Goal: Use online tool/utility: Utilize a website feature to perform a specific function

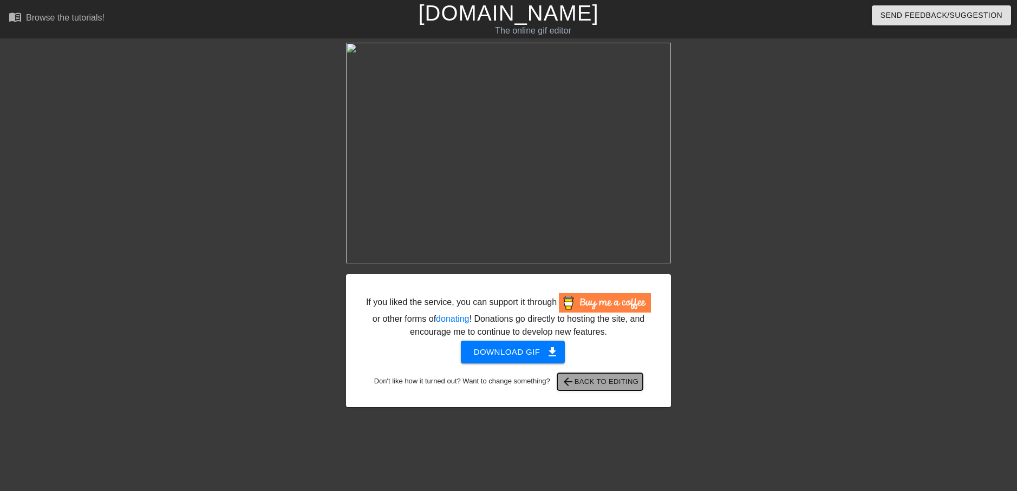
click at [619, 381] on span "arrow_back Back to Editing" at bounding box center [599, 382] width 77 height 13
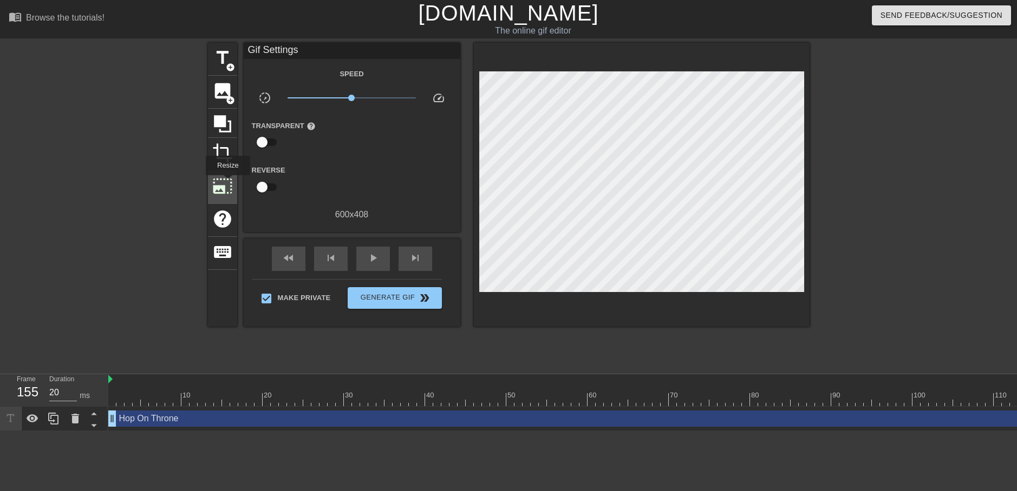
click at [227, 183] on span "photo_size_select_large" at bounding box center [222, 186] width 21 height 21
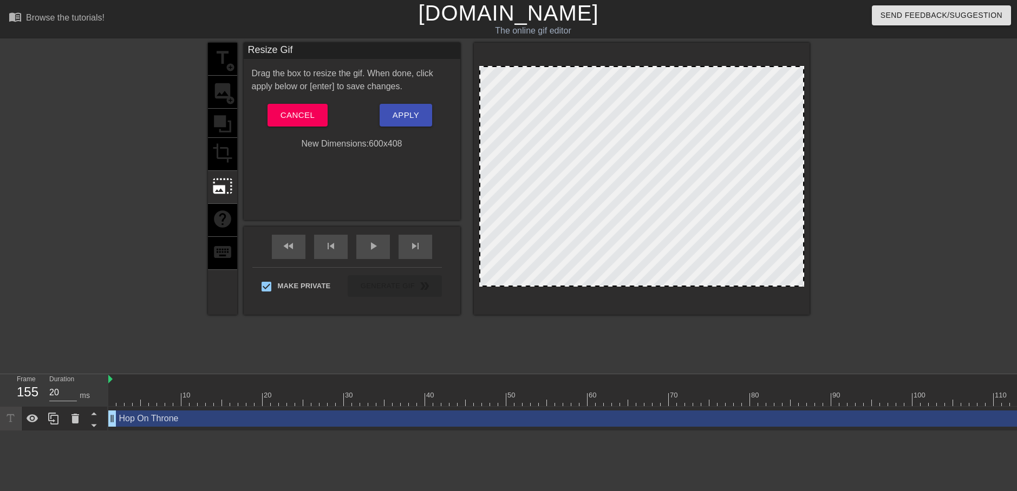
click at [226, 151] on div "title add_circle image add_circle crop photo_size_select_large help keyboard" at bounding box center [222, 179] width 29 height 272
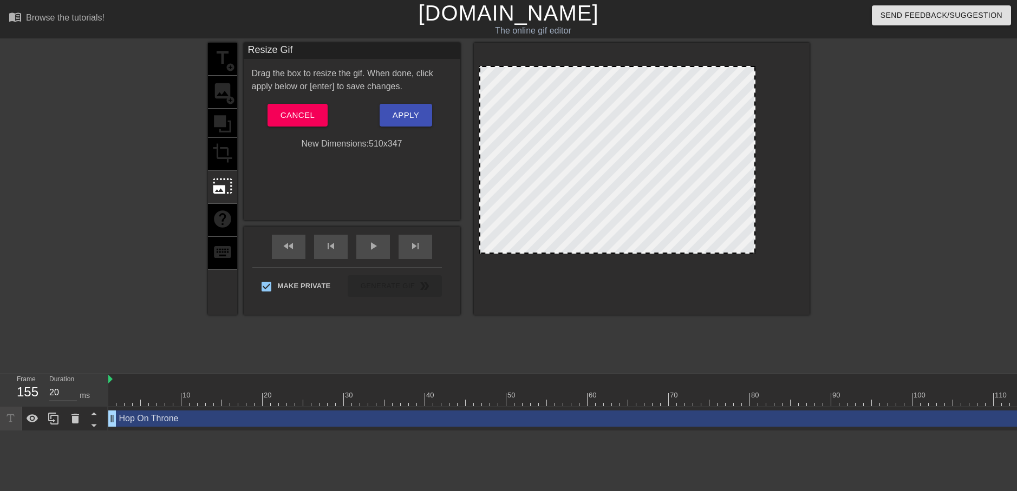
drag, startPoint x: 488, startPoint y: 284, endPoint x: 497, endPoint y: 251, distance: 34.4
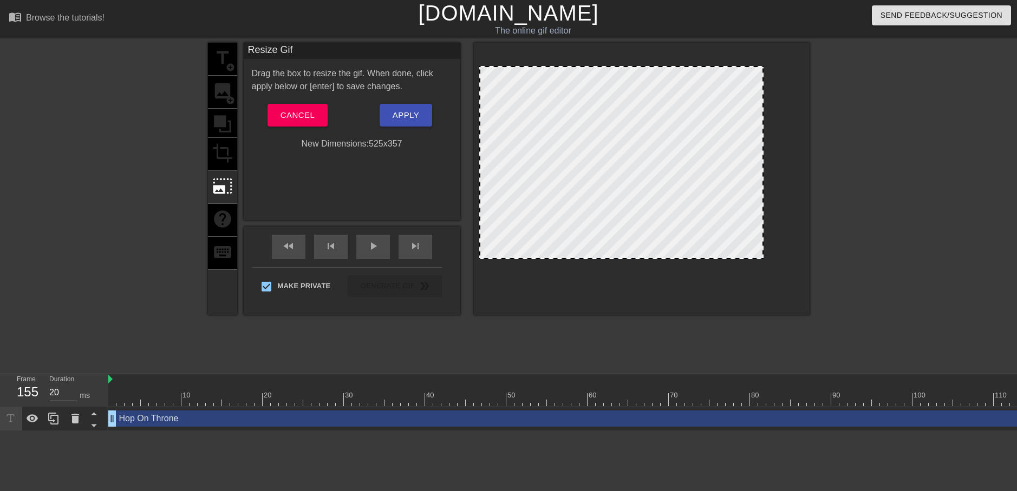
drag, startPoint x: 497, startPoint y: 251, endPoint x: 496, endPoint y: 256, distance: 5.7
click at [420, 127] on button "Apply" at bounding box center [405, 115] width 53 height 23
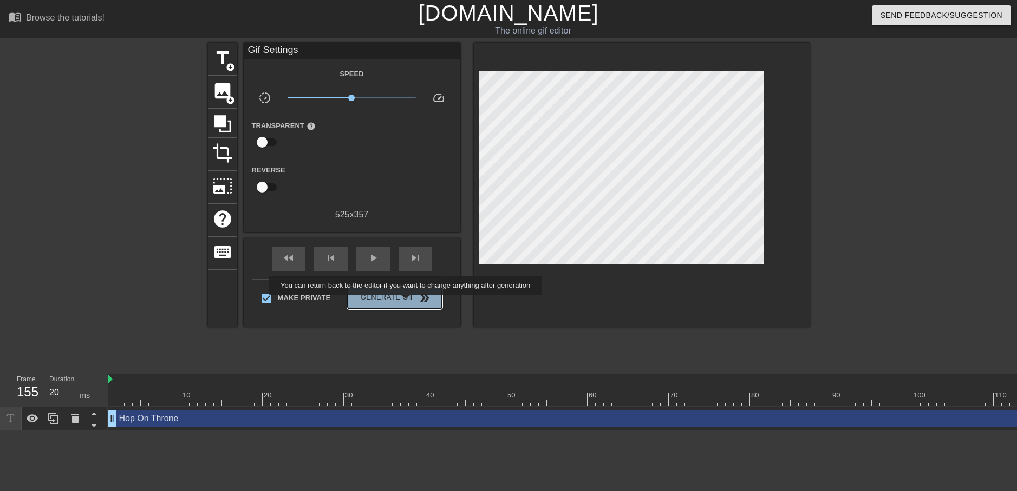
click at [407, 303] on span "Generate Gif double_arrow" at bounding box center [394, 298] width 85 height 13
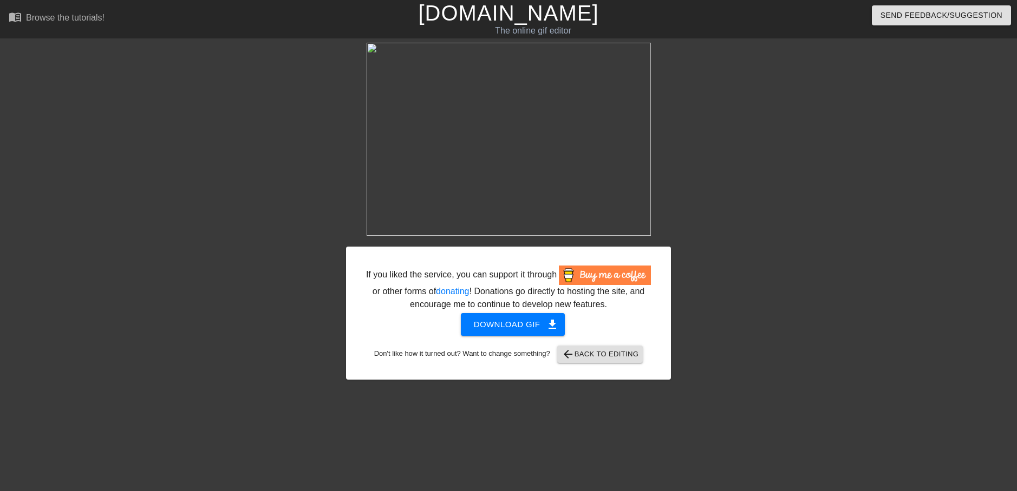
click at [54, 113] on div "If you liked the service, you can support it through or other forms of donating…" at bounding box center [508, 211] width 1017 height 337
click at [294, 294] on div at bounding box center [252, 205] width 162 height 325
click at [601, 357] on span "arrow_back Back to Editing" at bounding box center [599, 354] width 77 height 13
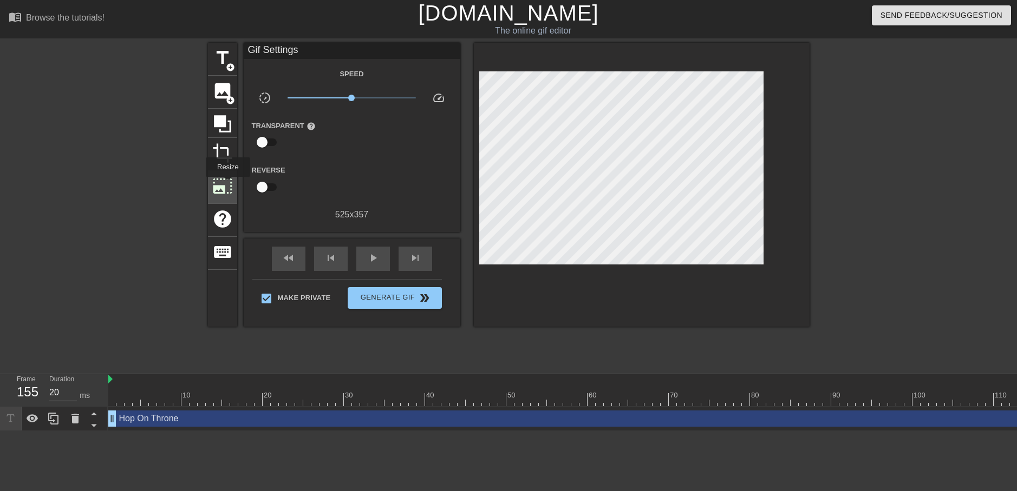
click at [227, 185] on span "photo_size_select_large" at bounding box center [222, 186] width 21 height 21
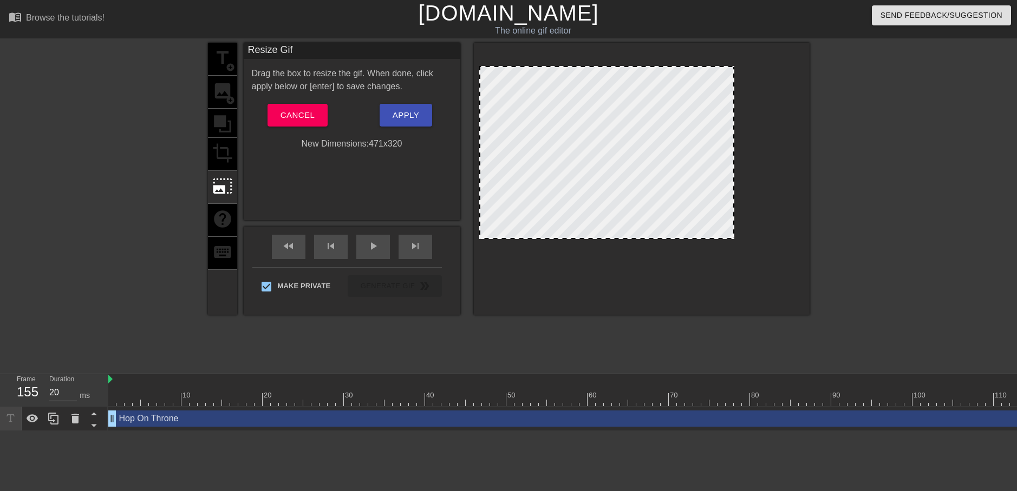
drag, startPoint x: 566, startPoint y: 259, endPoint x: 558, endPoint y: 239, distance: 21.6
click at [558, 239] on div at bounding box center [606, 237] width 253 height 5
click at [424, 123] on button "Apply" at bounding box center [405, 115] width 53 height 23
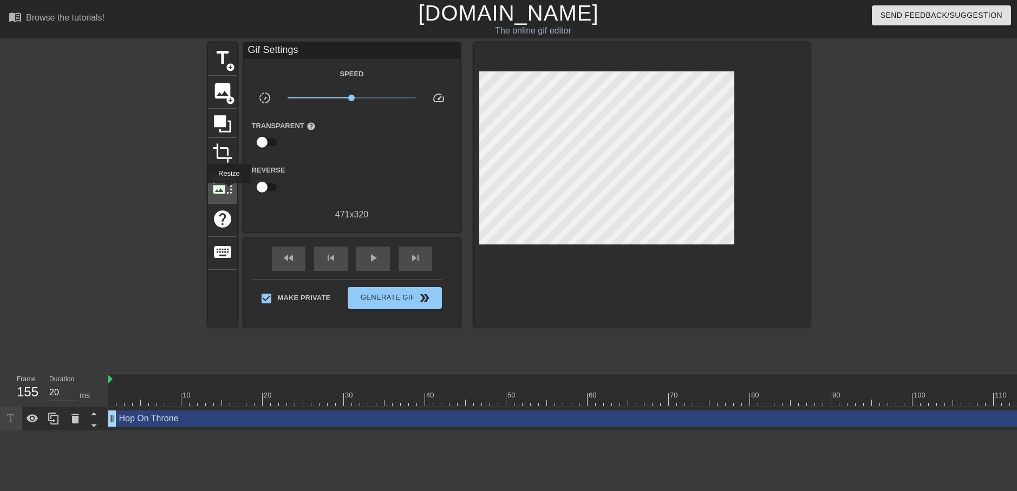
click at [228, 191] on span "photo_size_select_large" at bounding box center [222, 186] width 21 height 21
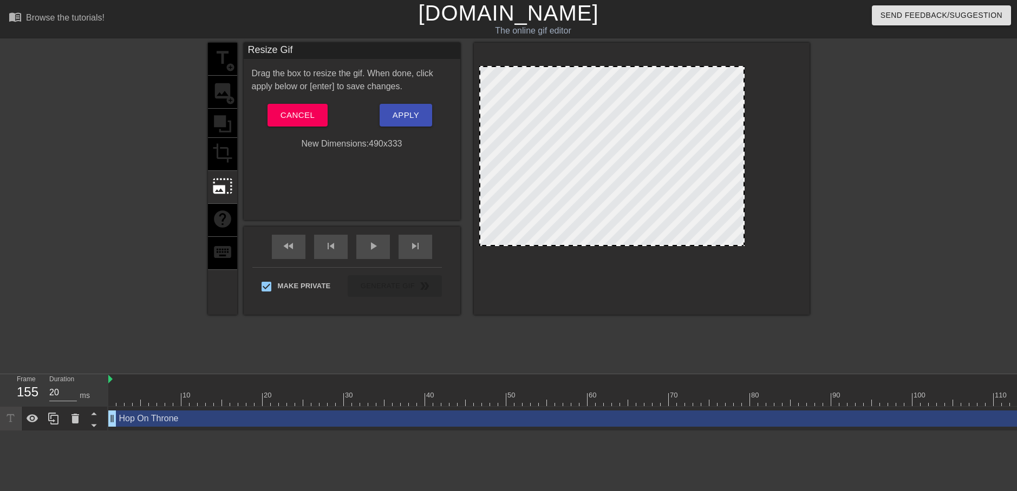
drag, startPoint x: 567, startPoint y: 240, endPoint x: 556, endPoint y: 247, distance: 12.9
click at [556, 247] on div at bounding box center [611, 244] width 263 height 5
click at [398, 116] on span "Apply" at bounding box center [405, 115] width 27 height 14
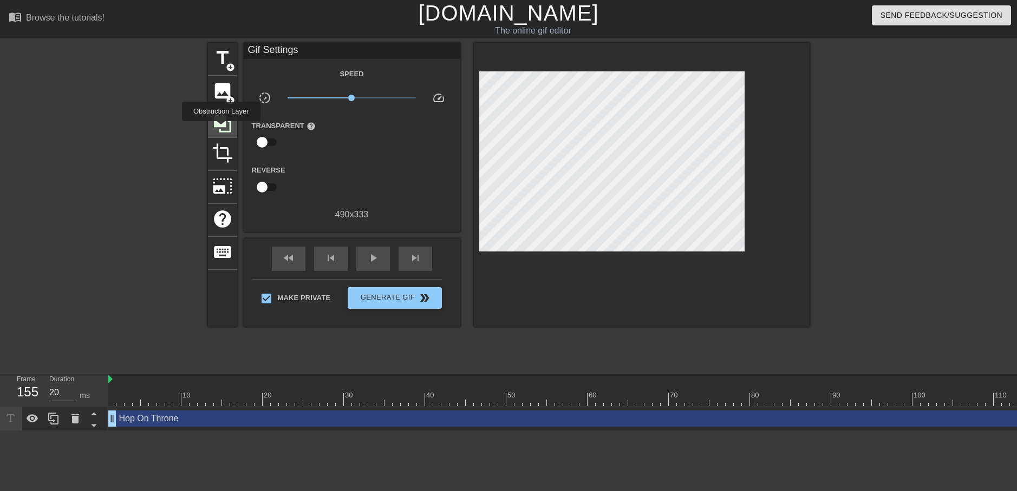
click at [221, 129] on icon at bounding box center [222, 124] width 21 height 21
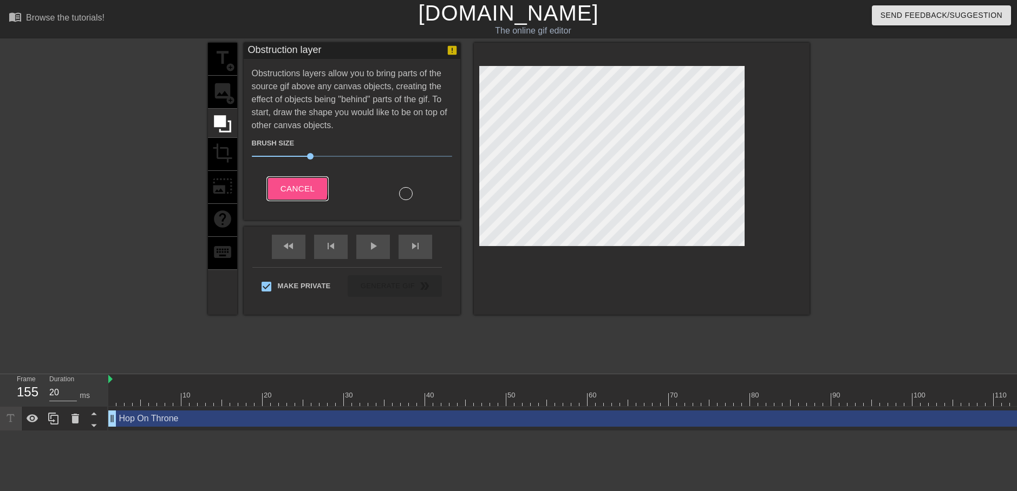
click at [284, 186] on span "Cancel" at bounding box center [297, 189] width 34 height 14
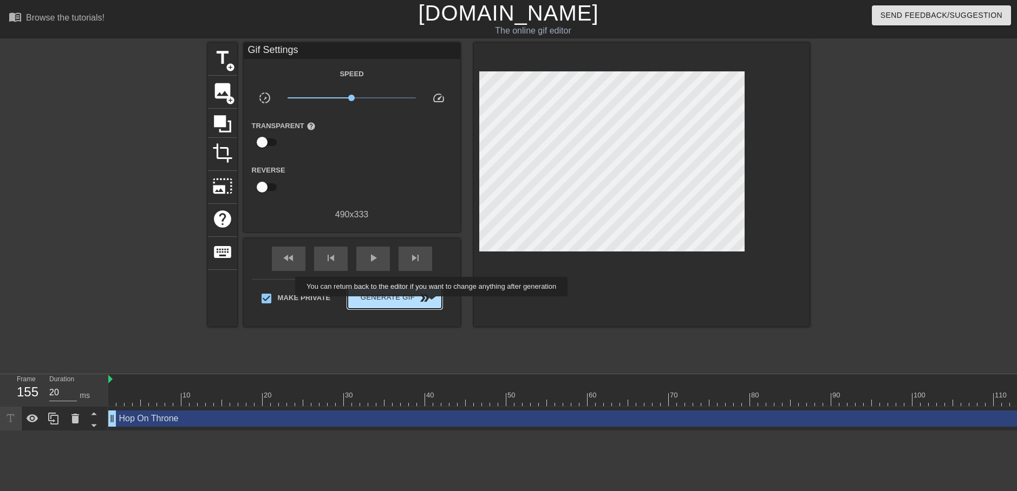
click at [432, 304] on button "Generate Gif double_arrow" at bounding box center [395, 298] width 94 height 22
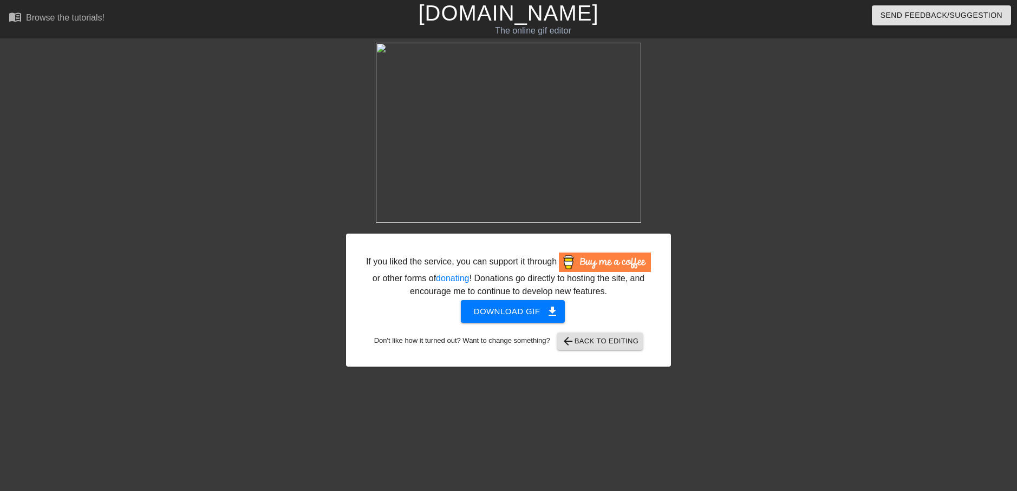
click at [182, 202] on div at bounding box center [252, 205] width 162 height 325
click at [603, 347] on span "arrow_back Back to Editing" at bounding box center [599, 341] width 77 height 13
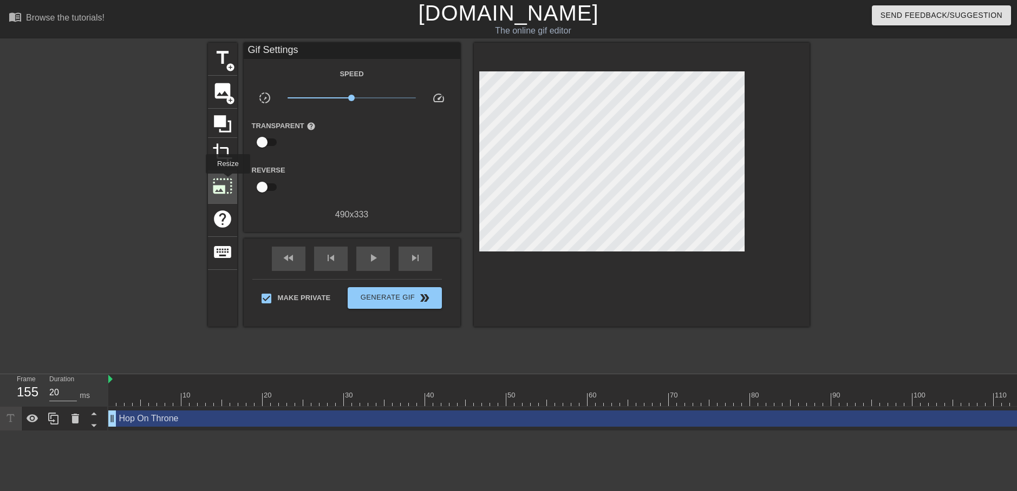
click at [227, 181] on span "photo_size_select_large" at bounding box center [222, 186] width 21 height 21
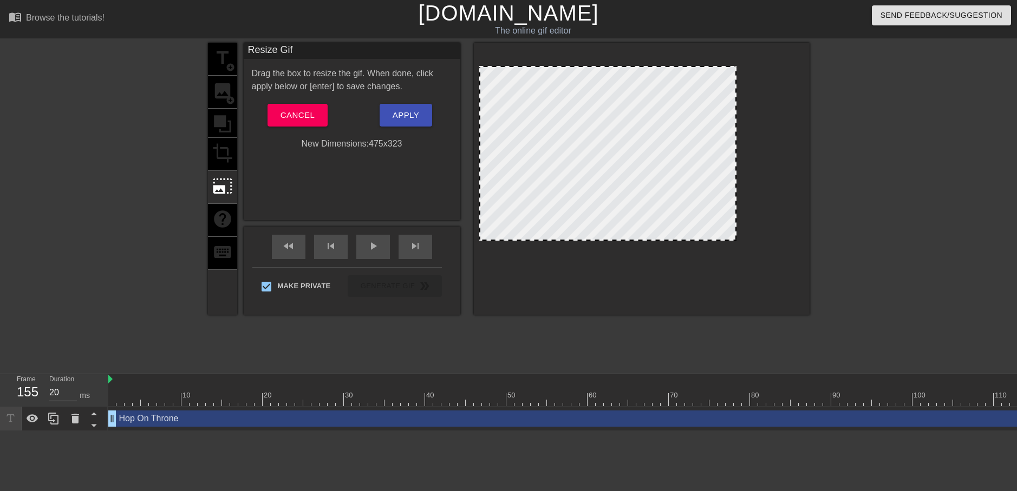
drag, startPoint x: 584, startPoint y: 245, endPoint x: 578, endPoint y: 239, distance: 8.0
click at [418, 115] on span "Apply" at bounding box center [405, 115] width 27 height 14
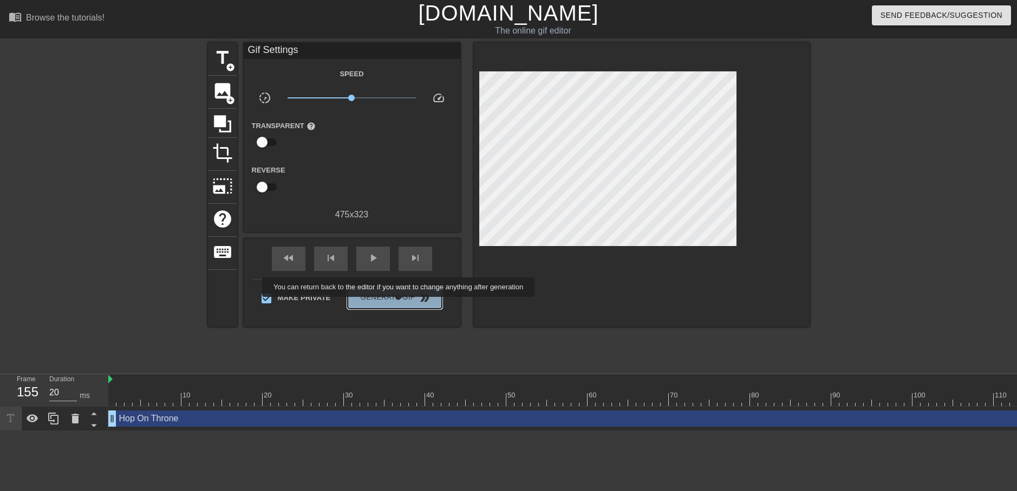
click at [399, 305] on button "Generate Gif double_arrow" at bounding box center [395, 298] width 94 height 22
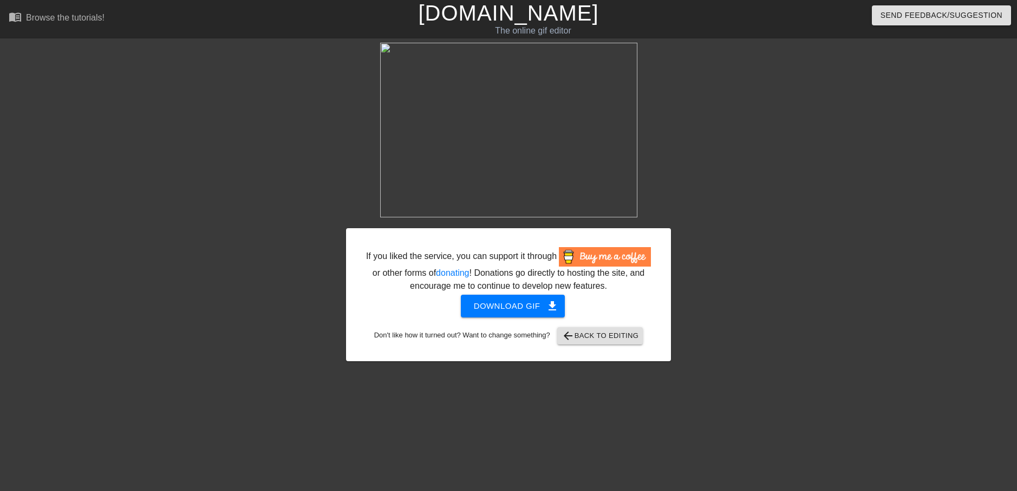
drag, startPoint x: 674, startPoint y: 141, endPoint x: 651, endPoint y: 139, distance: 22.8
click at [674, 141] on div "If you liked the service, you can support it through or other forms of donating…" at bounding box center [508, 205] width 1017 height 325
click at [592, 329] on button "arrow_back Back to Editing" at bounding box center [600, 335] width 86 height 17
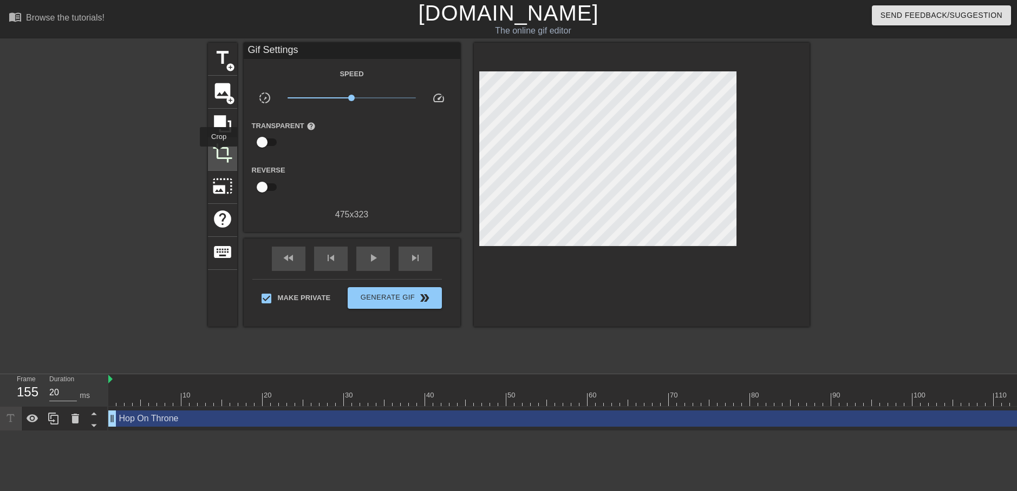
click at [219, 154] on span "crop" at bounding box center [222, 153] width 21 height 21
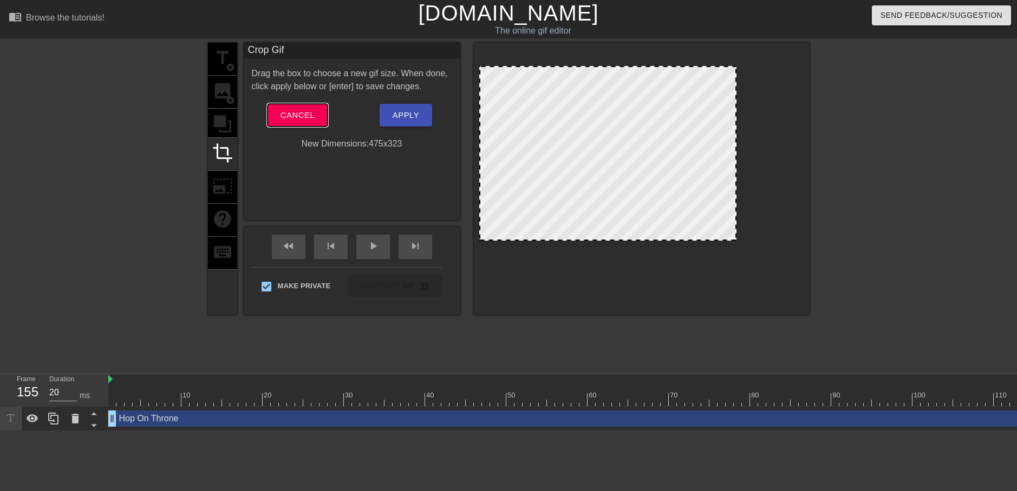
click at [305, 120] on span "Cancel" at bounding box center [297, 115] width 34 height 14
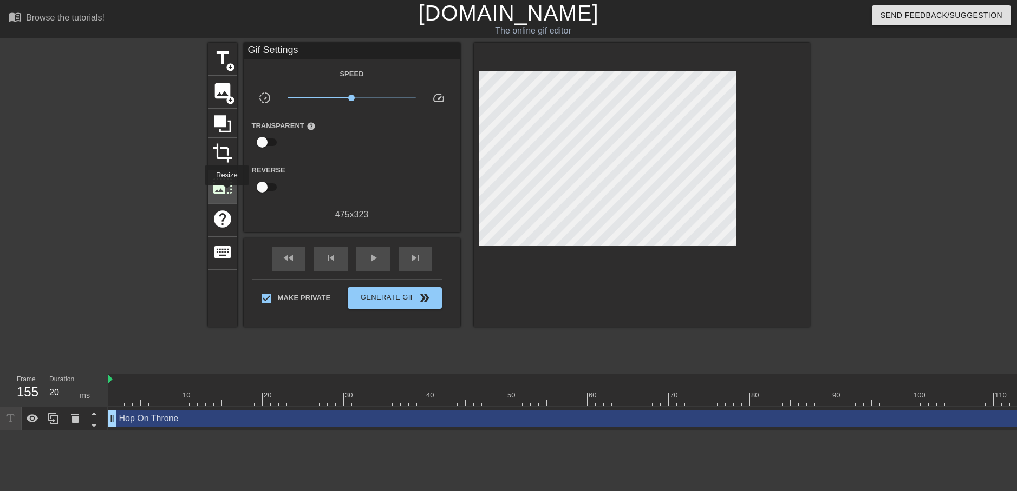
click at [226, 193] on span "photo_size_select_large" at bounding box center [222, 186] width 21 height 21
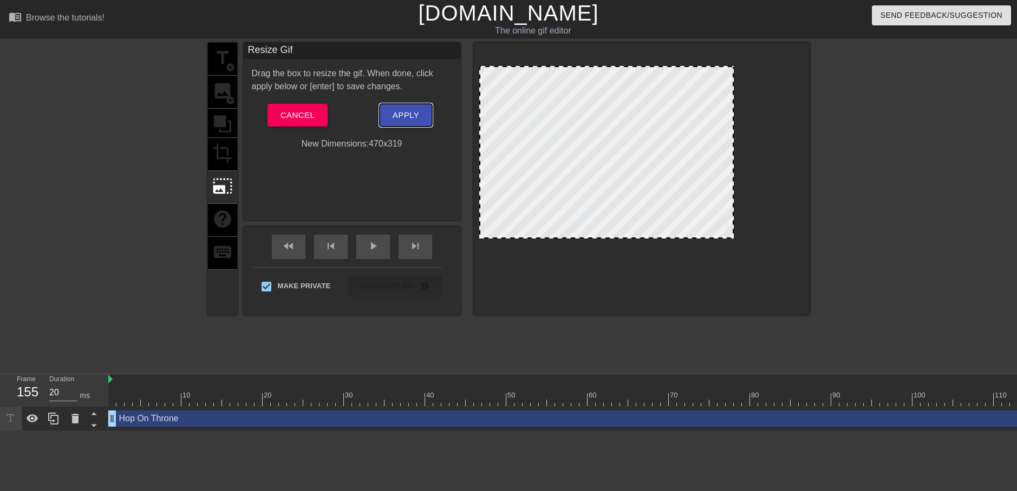
click at [422, 122] on button "Apply" at bounding box center [405, 115] width 53 height 23
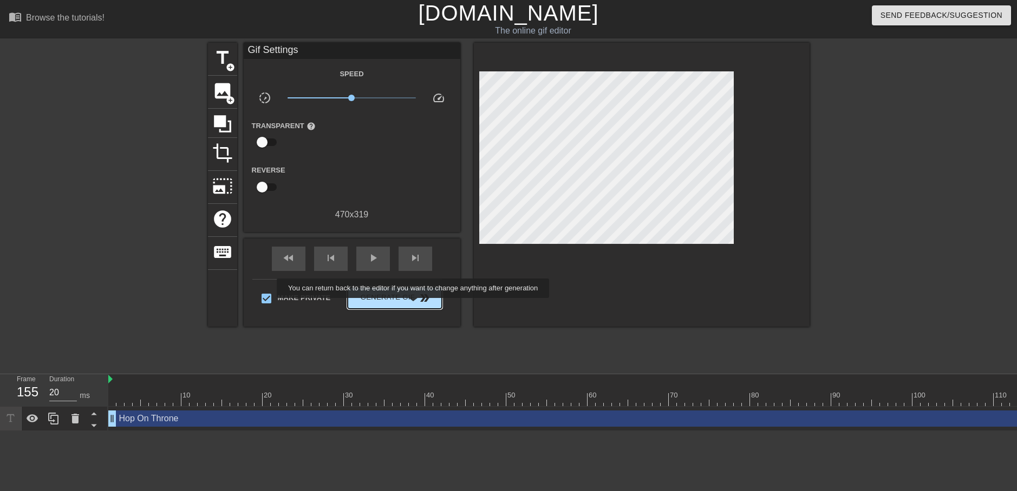
click at [409, 300] on span "Generate Gif double_arrow" at bounding box center [394, 298] width 85 height 13
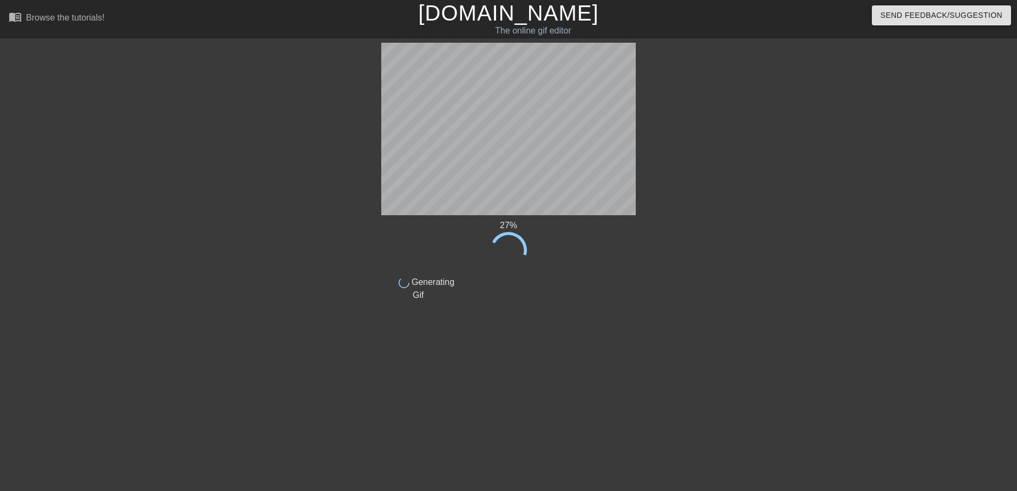
click at [289, 219] on div at bounding box center [287, 205] width 162 height 325
click at [286, 207] on div at bounding box center [287, 205] width 162 height 325
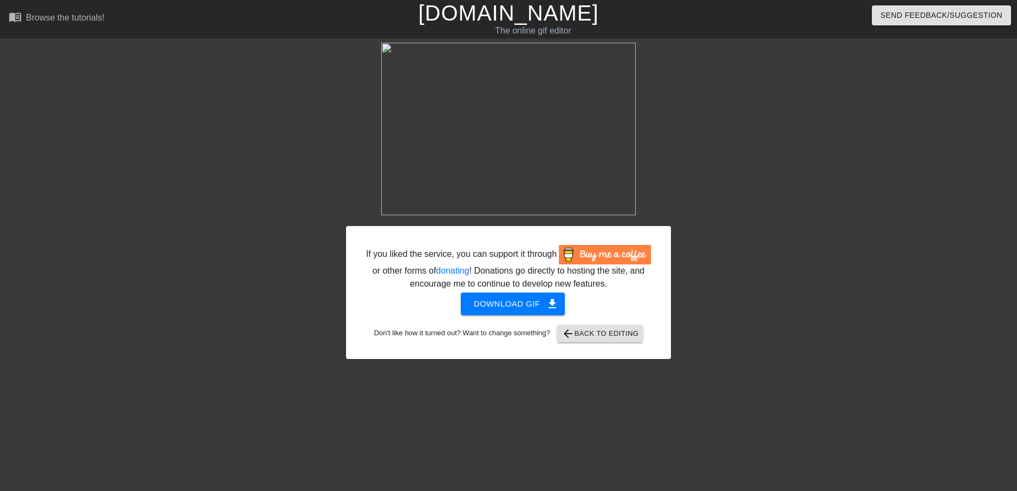
click at [252, 163] on div at bounding box center [252, 205] width 162 height 325
click at [614, 335] on span "arrow_back Back to Editing" at bounding box center [599, 333] width 77 height 13
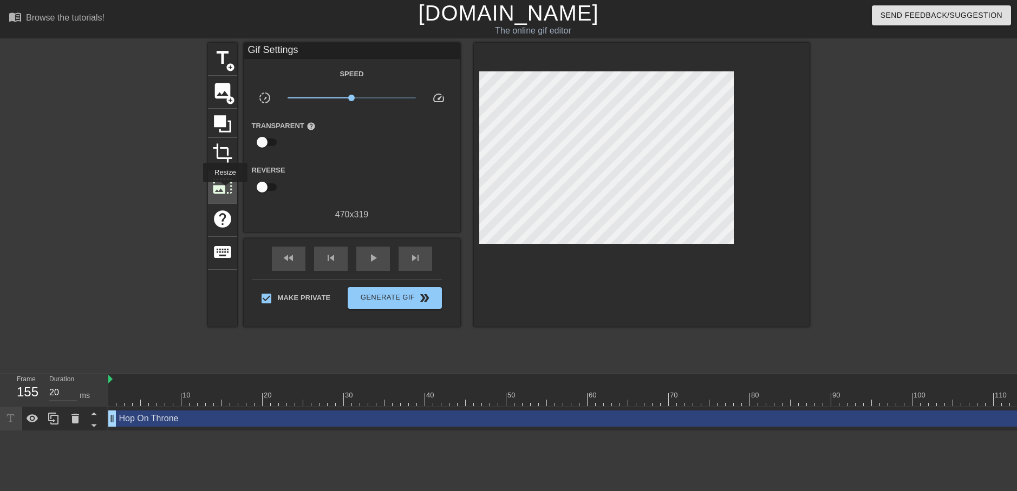
click at [224, 190] on span "photo_size_select_large" at bounding box center [222, 186] width 21 height 21
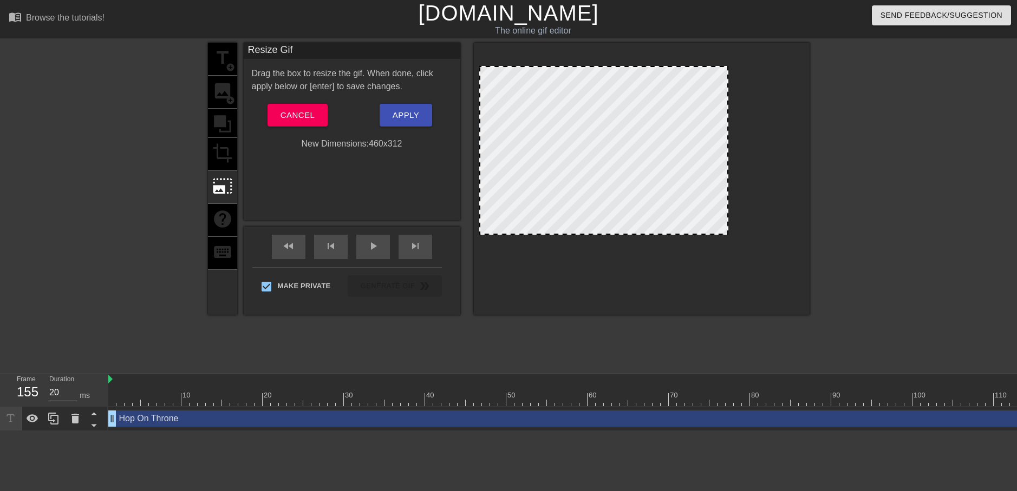
click at [627, 234] on div at bounding box center [603, 233] width 247 height 5
click at [74, 395] on input "19" at bounding box center [63, 392] width 28 height 17
click at [72, 389] on input "20" at bounding box center [63, 392] width 28 height 17
click at [383, 250] on div "play_arrow" at bounding box center [373, 247] width 34 height 24
click at [369, 250] on span "pause" at bounding box center [372, 246] width 13 height 13
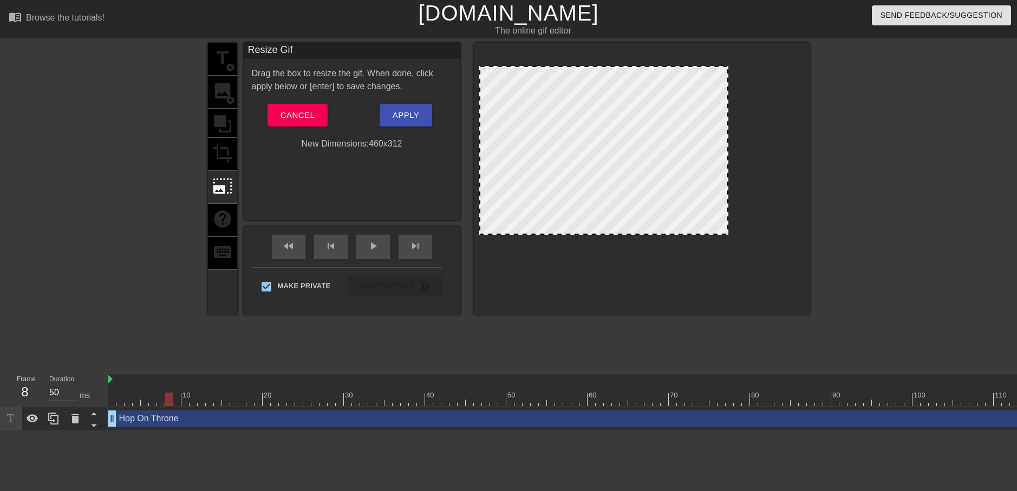
type input "40"
drag, startPoint x: 331, startPoint y: 402, endPoint x: 159, endPoint y: 376, distance: 174.7
click at [161, 381] on div "10 20 30 40 50 60 70 80 90 100 110 120 130 140 150" at bounding box center [737, 391] width 1259 height 32
click at [402, 116] on span "Apply" at bounding box center [405, 115] width 27 height 14
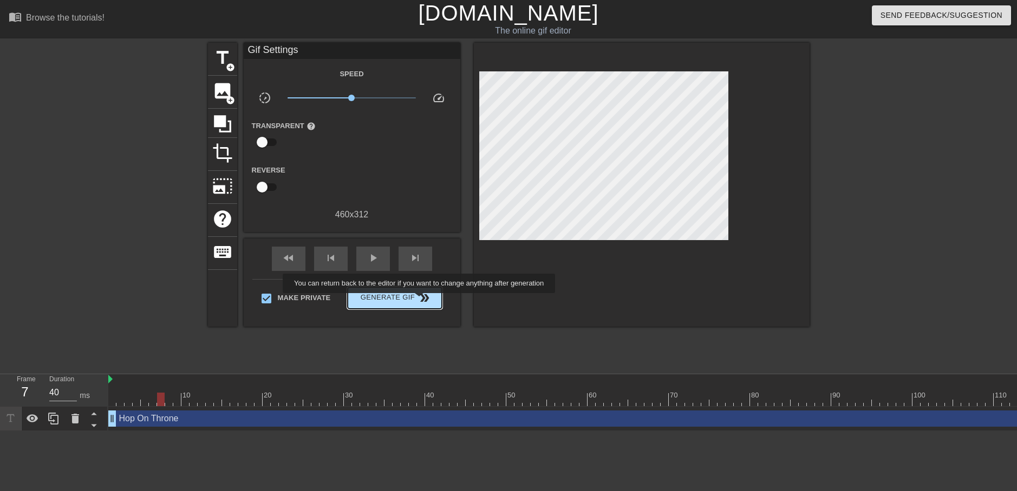
click at [419, 302] on span "double_arrow" at bounding box center [424, 298] width 13 height 13
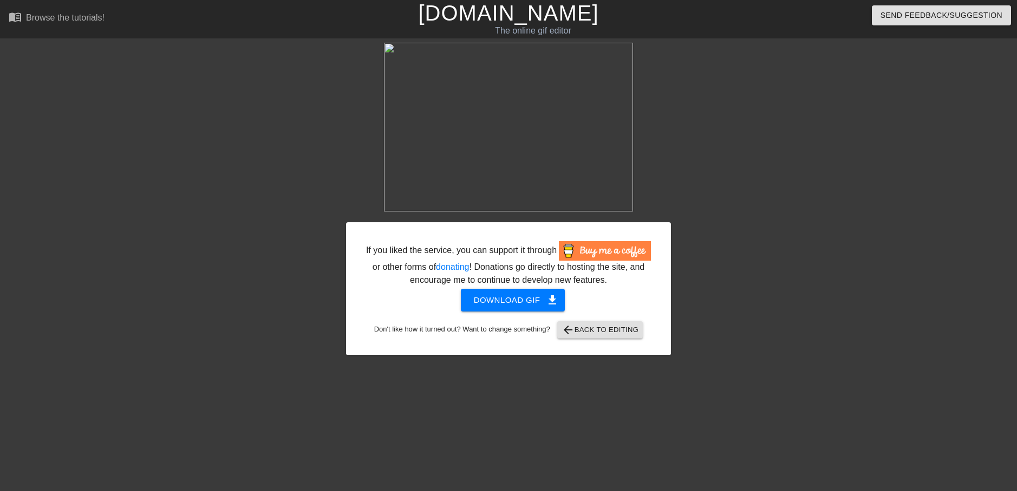
click at [272, 167] on div at bounding box center [252, 205] width 162 height 325
